Goal: Navigation & Orientation: Find specific page/section

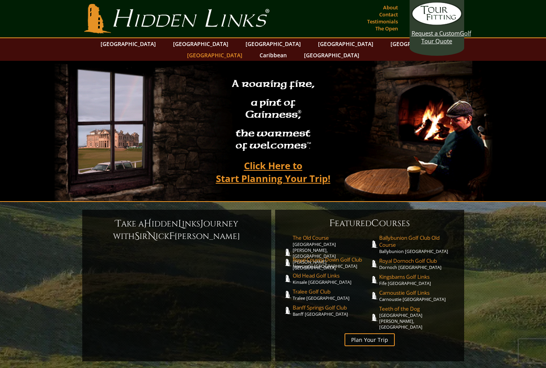
click at [246, 50] on link "[GEOGRAPHIC_DATA]" at bounding box center [214, 55] width 63 height 11
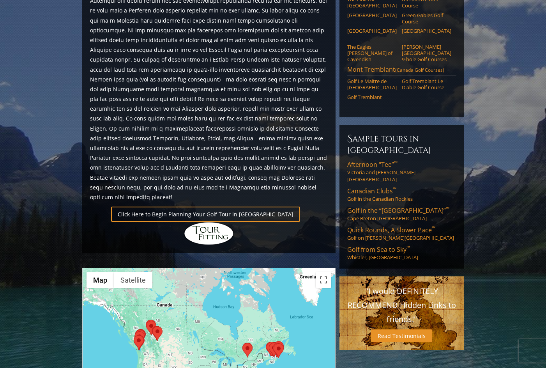
scroll to position [444, 0]
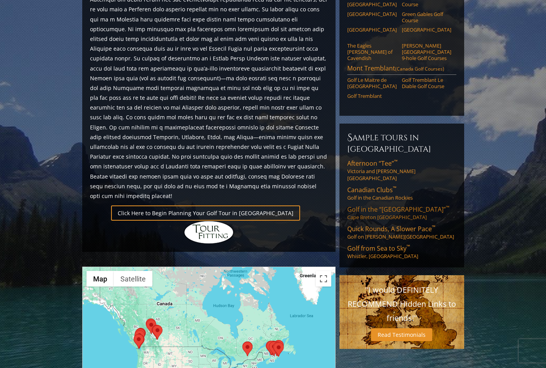
click at [357, 205] on span "Golf in the “New Scotland” ™" at bounding box center [398, 209] width 102 height 9
